Goal: Check status: Check status

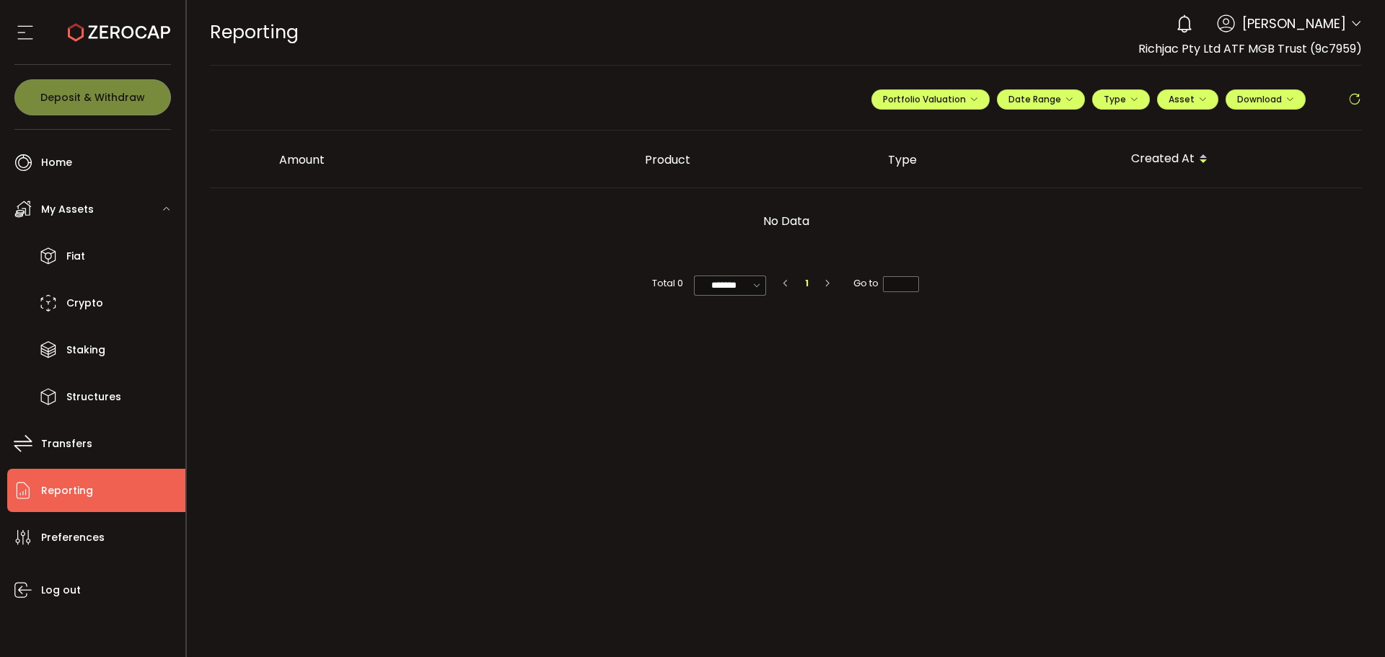
click at [1351, 29] on icon at bounding box center [1357, 24] width 12 height 12
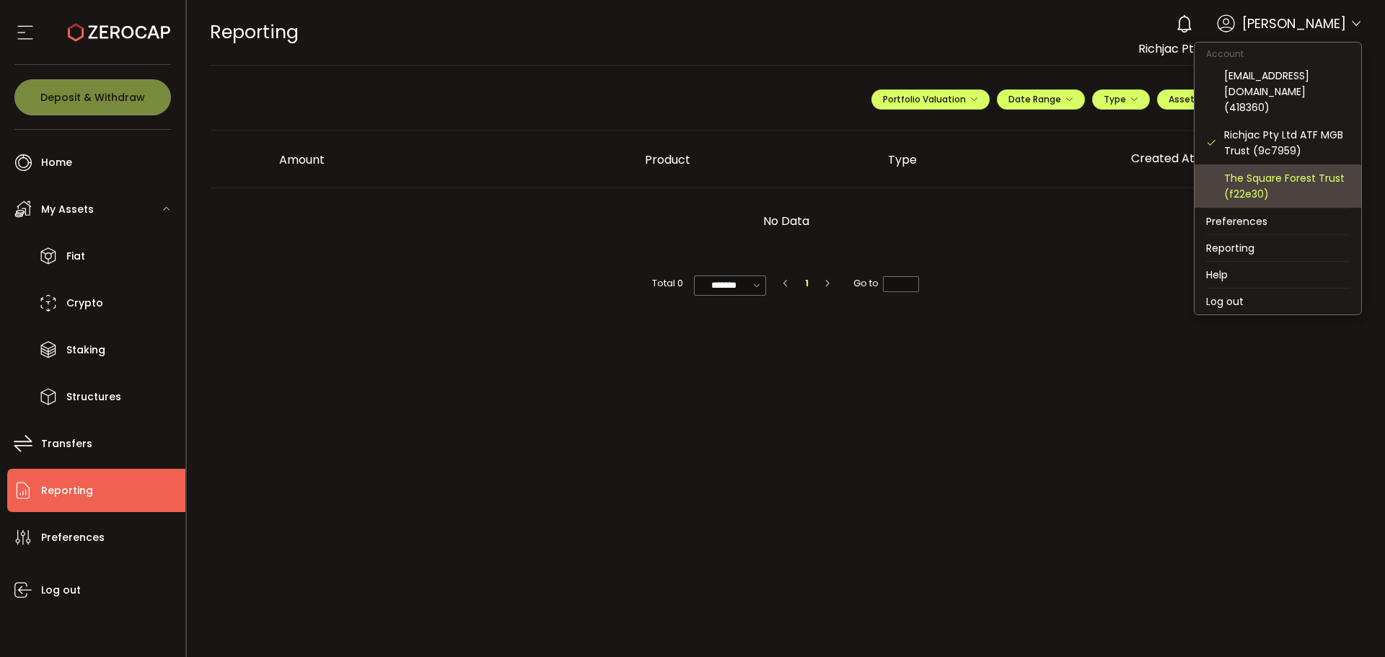
click at [1283, 173] on div "The Square Forest Trust (f22e30)" at bounding box center [1287, 186] width 126 height 32
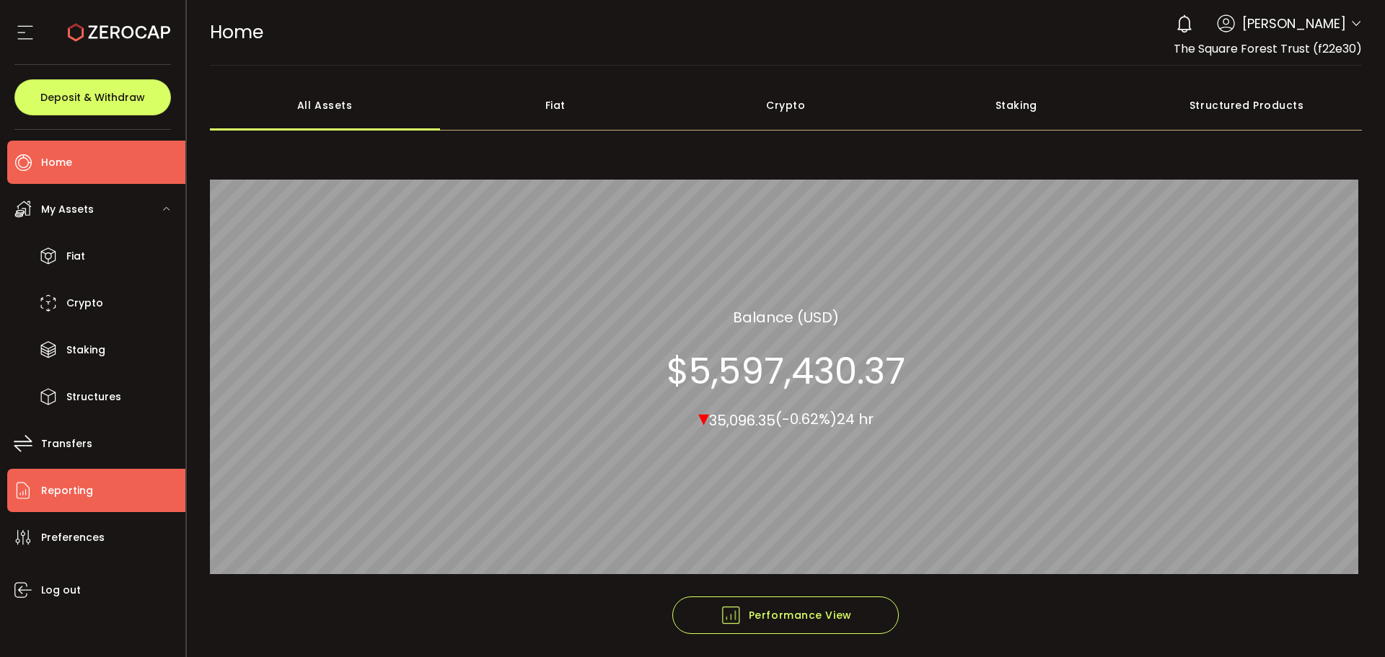
click at [59, 483] on span "Reporting" at bounding box center [67, 490] width 52 height 21
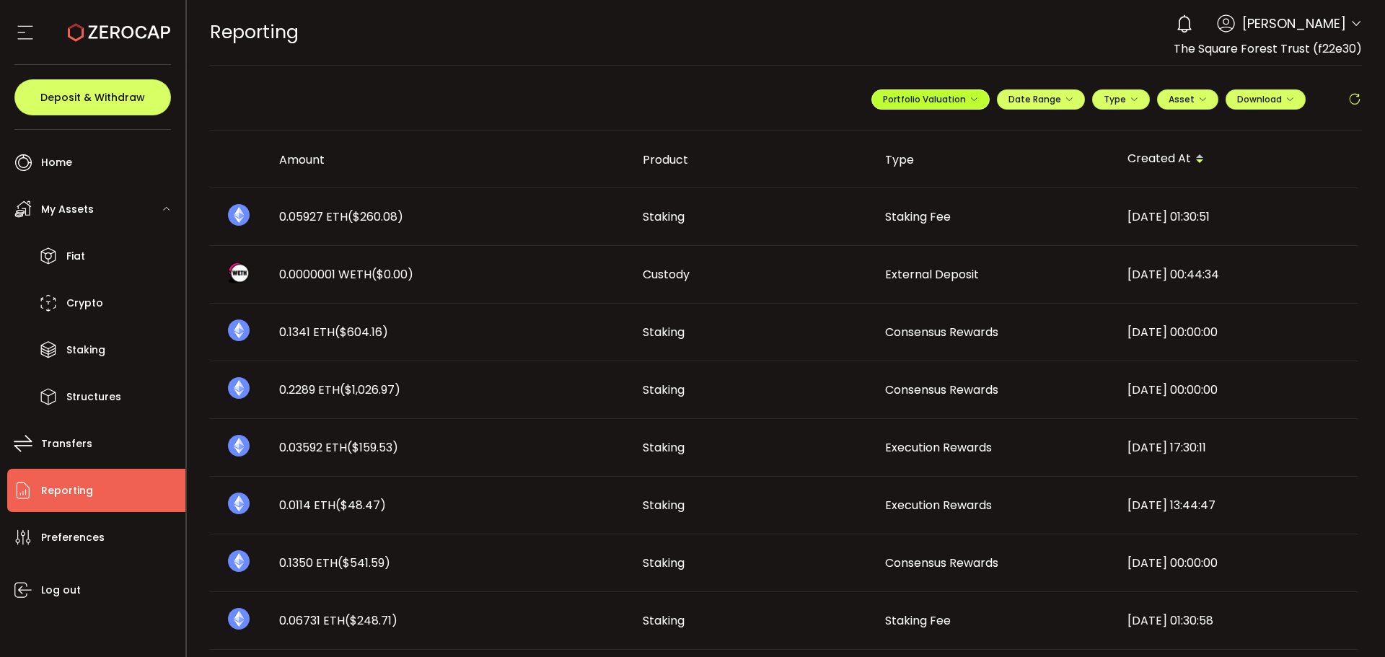
click at [975, 100] on button "Portfolio Valuation" at bounding box center [931, 99] width 118 height 20
click at [862, 134] on input "**********" at bounding box center [873, 135] width 58 height 18
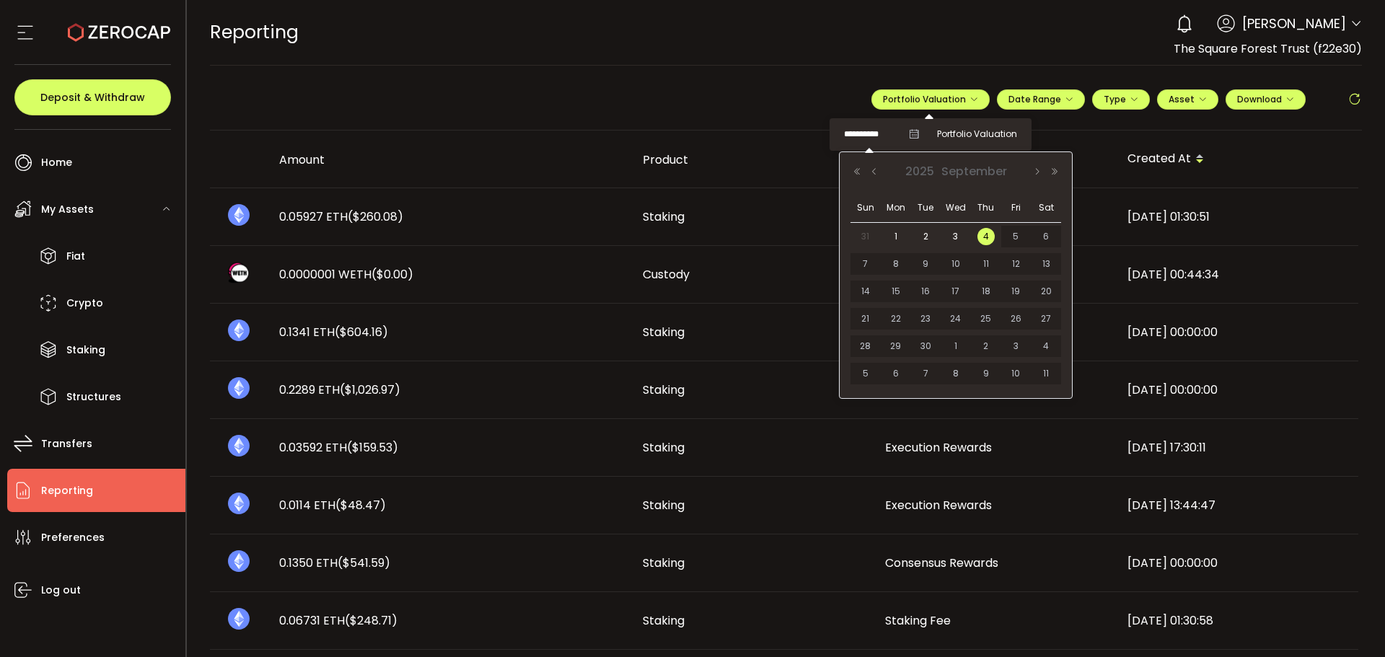
click at [866, 232] on span "31" at bounding box center [865, 236] width 17 height 17
type input "**********"
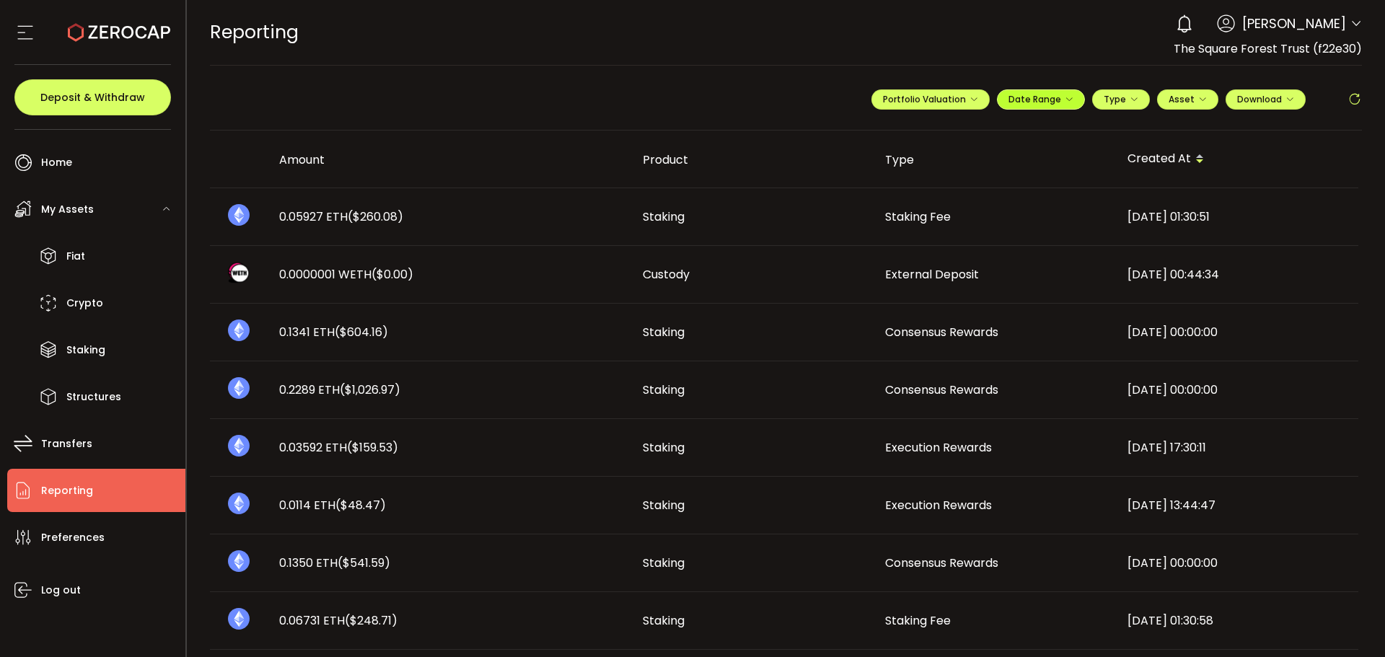
click at [1066, 103] on icon "button" at bounding box center [1069, 99] width 9 height 9
click at [1003, 129] on input at bounding box center [1001, 129] width 92 height 14
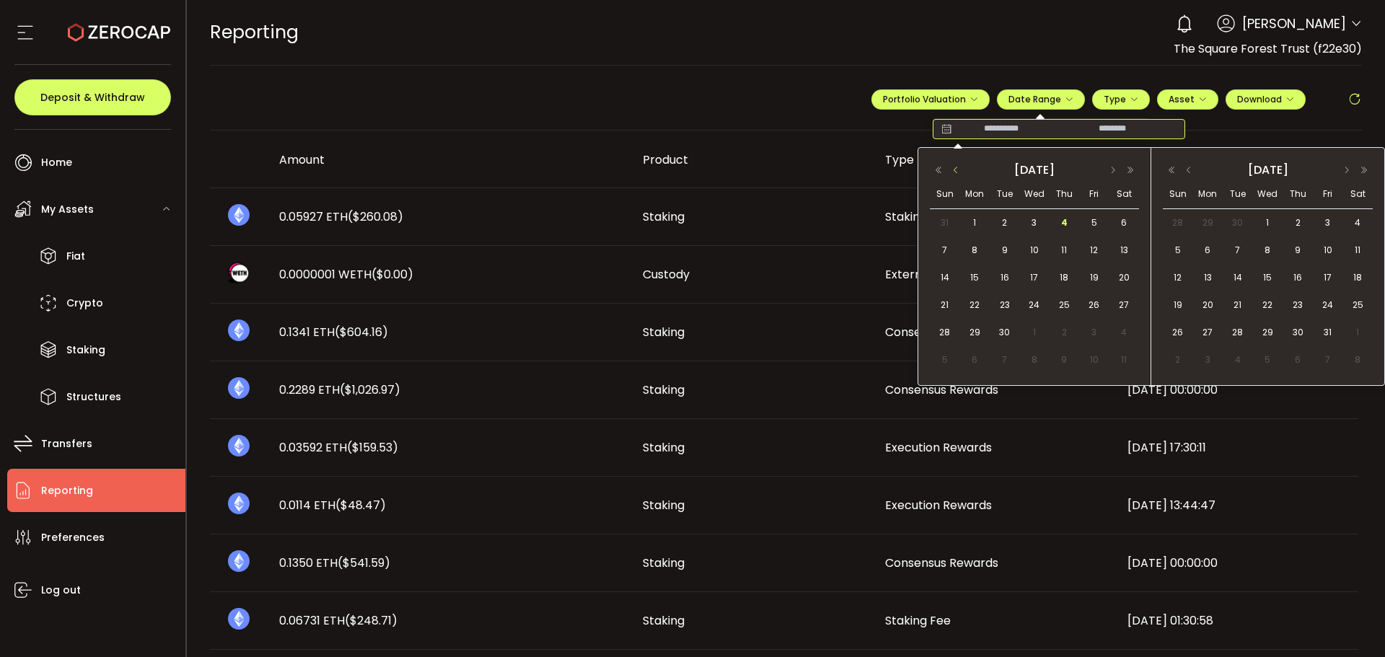
click at [956, 170] on button "button" at bounding box center [955, 170] width 17 height 10
click at [1097, 221] on span "1" at bounding box center [1094, 222] width 17 height 17
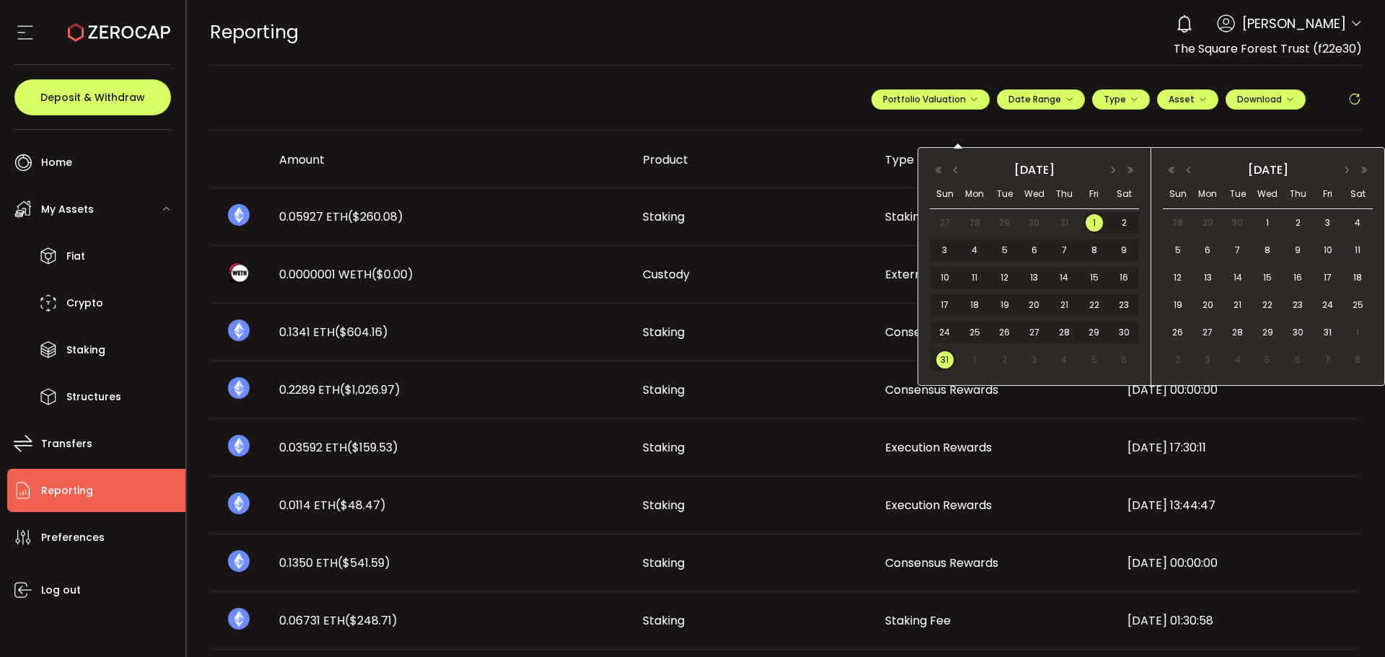
click at [953, 355] on div "31" at bounding box center [943, 360] width 26 height 22
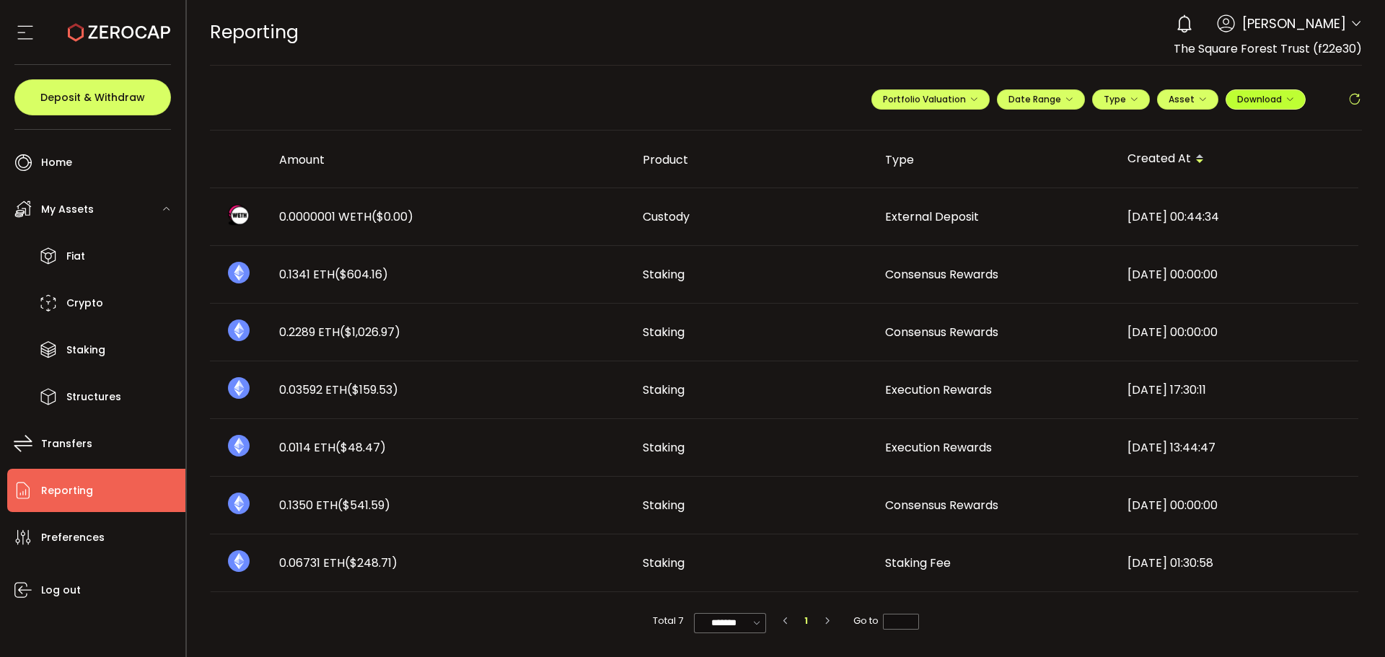
click at [1289, 102] on icon "button" at bounding box center [1290, 99] width 9 height 9
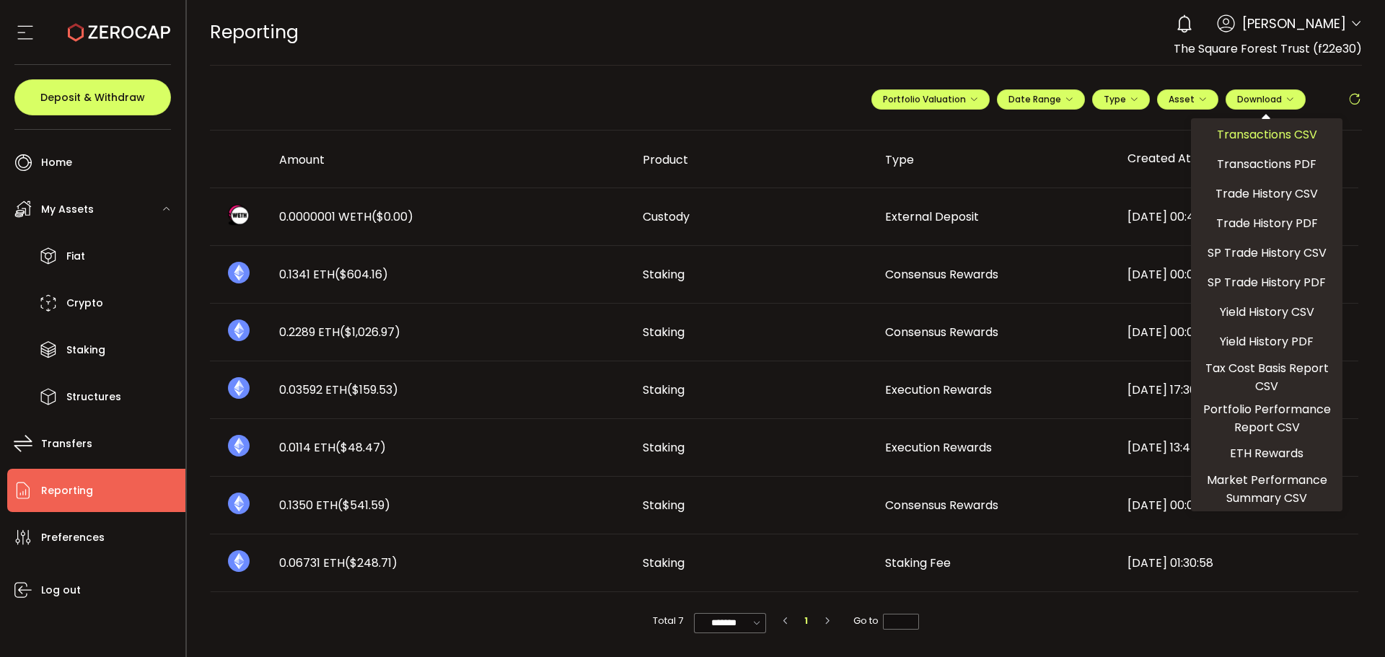
click at [1268, 136] on span "Transactions CSV" at bounding box center [1267, 135] width 100 height 18
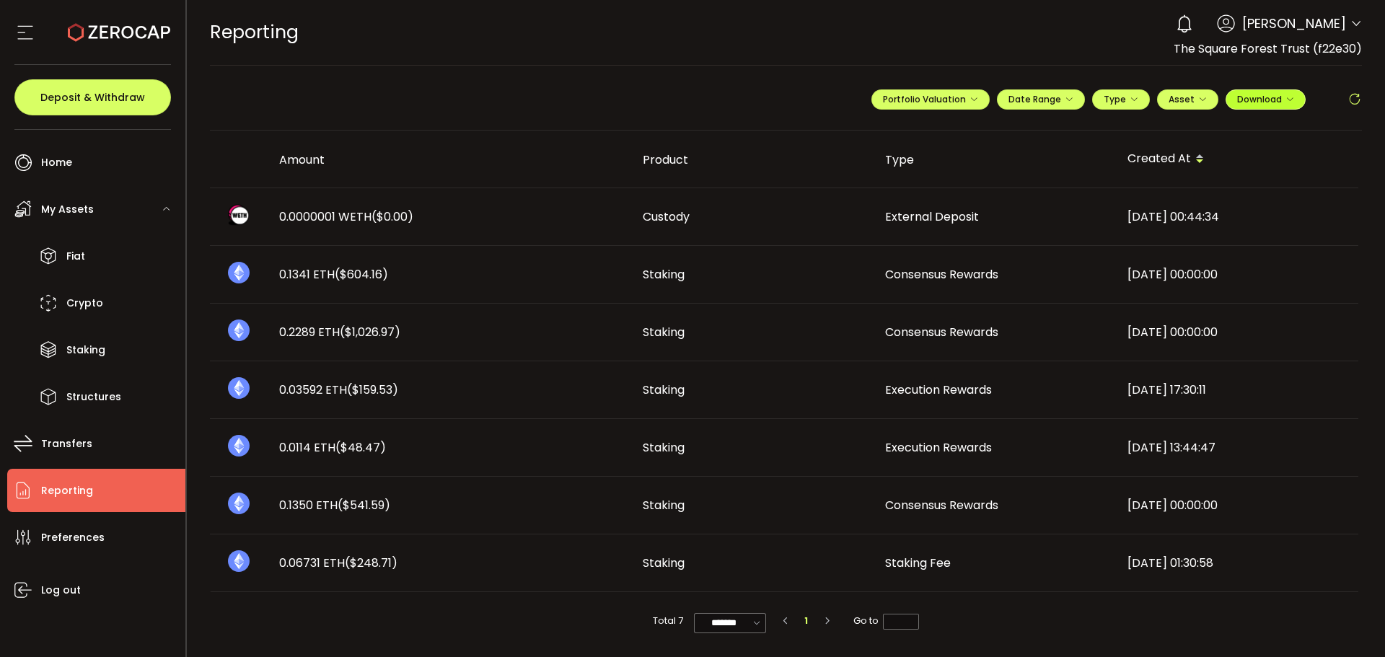
click at [1286, 100] on icon "button" at bounding box center [1290, 99] width 9 height 9
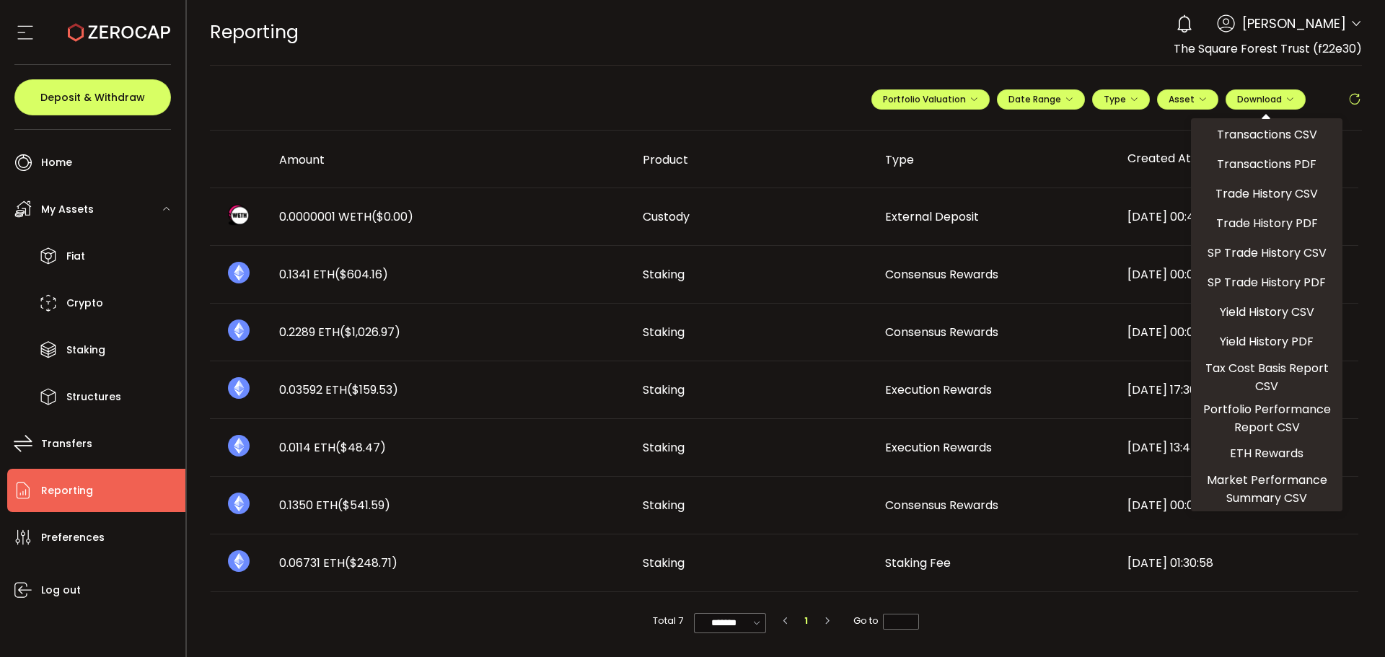
click at [754, 88] on div "**********" at bounding box center [786, 105] width 1153 height 51
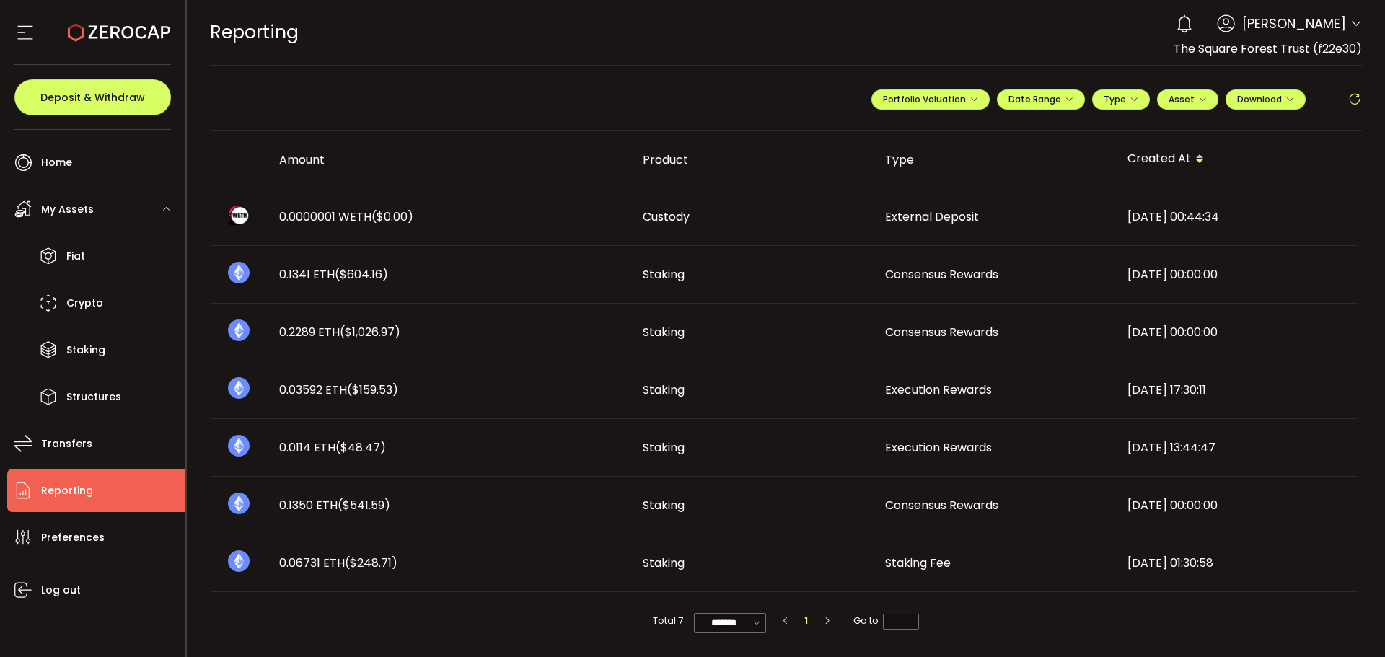
click at [1327, 25] on span "[PERSON_NAME]" at bounding box center [1294, 23] width 104 height 19
click at [1351, 22] on icon at bounding box center [1357, 24] width 12 height 12
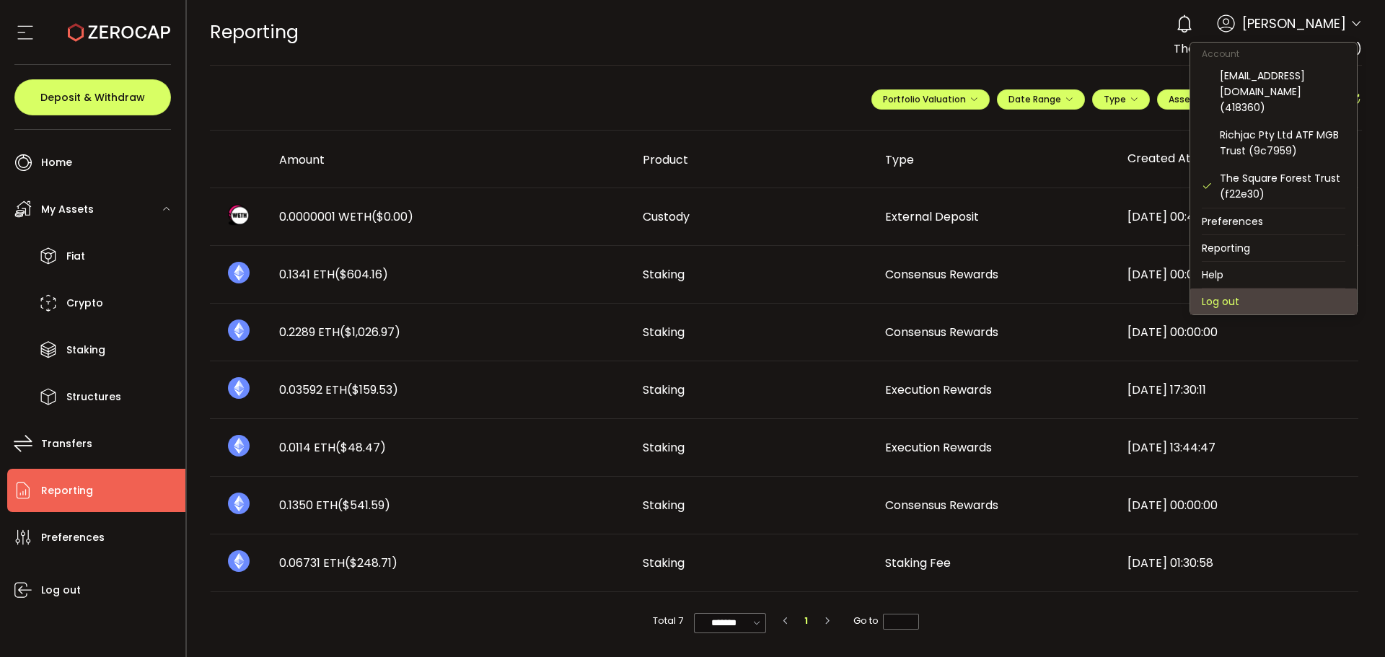
click at [1232, 289] on li "Log out" at bounding box center [1273, 302] width 167 height 26
